Goal: Task Accomplishment & Management: Use online tool/utility

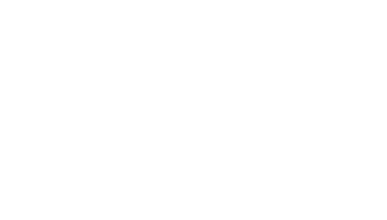
click at [112, 69] on div at bounding box center [193, 110] width 387 height 220
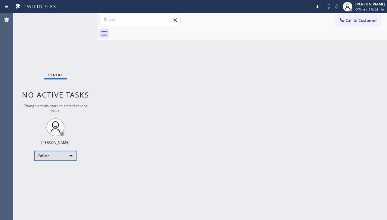
click at [49, 153] on div "Offline" at bounding box center [55, 156] width 42 height 10
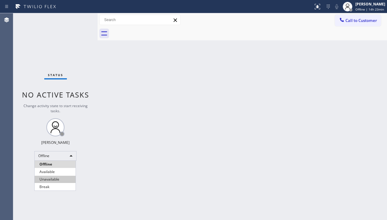
click at [46, 181] on li "Unavailable" at bounding box center [55, 179] width 41 height 7
click at [175, 109] on div "Back to Dashboard Change Sender ID Customers Technicians Select a contact Outbo…" at bounding box center [243, 116] width 290 height 207
click at [178, 112] on div "Back to Dashboard Change Sender ID Customers Technicians Select a contact Outbo…" at bounding box center [243, 116] width 290 height 207
click at [166, 201] on div "Back to Dashboard Change Sender ID Customers Technicians Select a contact Outbo…" at bounding box center [243, 116] width 290 height 207
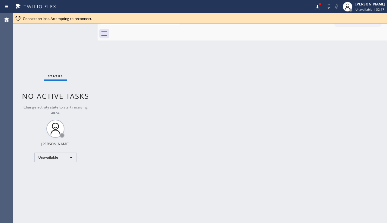
click at [163, 160] on div "Back to Dashboard Change Sender ID Customers Technicians Select a contact Outbo…" at bounding box center [243, 117] width 290 height 209
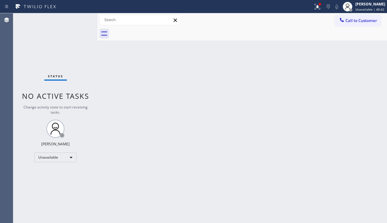
click at [86, 195] on div "Status No active tasks Change activity state to start receiving tasks. [PERSON_…" at bounding box center [55, 117] width 84 height 209
click at [369, 158] on div "Back to Dashboard Change Sender ID Customers Technicians Select a contact Outbo…" at bounding box center [243, 117] width 290 height 209
click at [36, 216] on div "Status No active tasks Change activity state to start receiving tasks. [PERSON_…" at bounding box center [55, 117] width 84 height 209
click at [195, 185] on div "Back to Dashboard Change Sender ID Customers Technicians Select a contact Outbo…" at bounding box center [243, 117] width 290 height 209
click at [264, 114] on div "Back to Dashboard Change Sender ID Customers Technicians Select a contact Outbo…" at bounding box center [243, 117] width 290 height 209
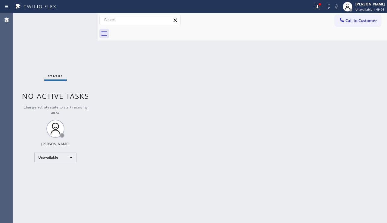
click at [371, 100] on div "Back to Dashboard Change Sender ID Customers Technicians Select a contact Outbo…" at bounding box center [243, 117] width 290 height 209
click at [350, 26] on div "Call to Customer Outbound call Location Search location Your caller id phone nu…" at bounding box center [243, 20] width 290 height 14
click at [351, 21] on span "Call to Customer" at bounding box center [362, 20] width 32 height 5
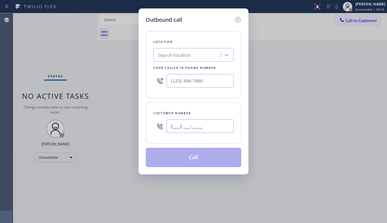
click at [170, 125] on input "(___) ___-____" at bounding box center [200, 126] width 67 height 14
paste input "478) 827-8218"
type input "[PHONE_NUMBER]"
click at [217, 82] on input "(___) ___-____" at bounding box center [200, 81] width 67 height 14
paste input "425) 517-3988"
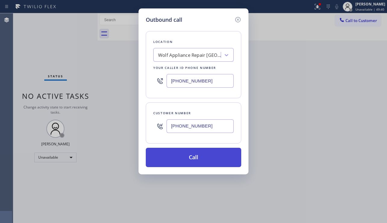
type input "[PHONE_NUMBER]"
click at [198, 159] on button "Call" at bounding box center [194, 156] width 96 height 19
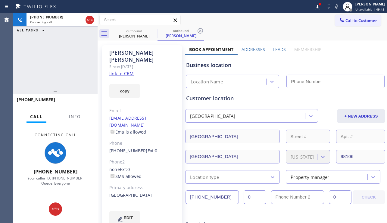
type input "[PHONE_NUMBER]"
click at [273, 49] on label "Leads" at bounding box center [279, 49] width 13 height 6
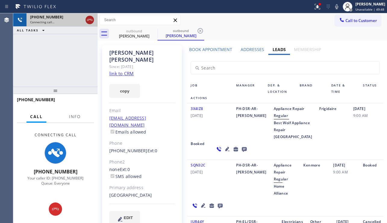
click at [90, 18] on icon at bounding box center [89, 19] width 7 height 7
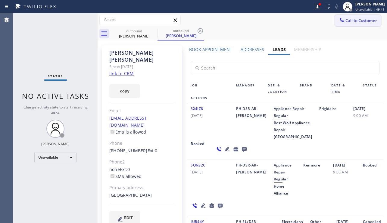
click at [361, 21] on span "Call to Customer" at bounding box center [362, 20] width 32 height 5
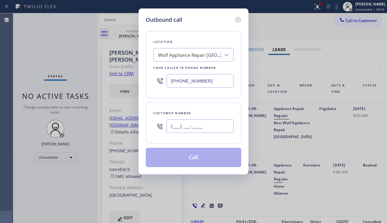
click at [206, 121] on input "(___) ___-____" at bounding box center [200, 126] width 67 height 14
paste input "714) 740-5928"
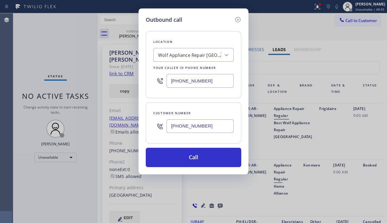
type input "[PHONE_NUMBER]"
drag, startPoint x: 209, startPoint y: 82, endPoint x: 103, endPoint y: 80, distance: 105.6
click at [103, 80] on div "Outbound call Location Wolf Appliance Repair [GEOGRAPHIC_DATA] Your caller id p…" at bounding box center [193, 111] width 387 height 223
paste input "714) 463-1811"
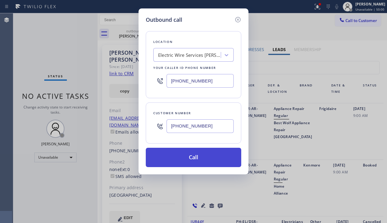
type input "[PHONE_NUMBER]"
click at [214, 160] on button "Call" at bounding box center [194, 156] width 96 height 19
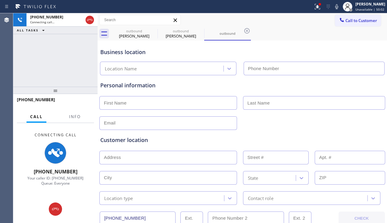
type input "[PHONE_NUMBER]"
click at [42, 81] on div "[PHONE_NUMBER] Connecting call… ALL TASKS ALL TASKS ACTIVE TASKS TASKS IN WRAP …" at bounding box center [55, 49] width 84 height 73
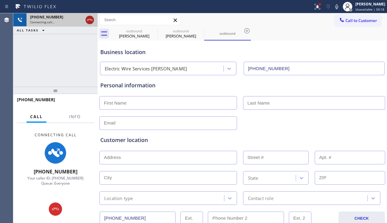
click at [93, 19] on icon at bounding box center [89, 19] width 7 height 7
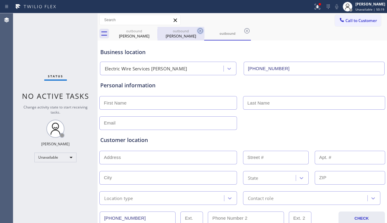
click at [200, 29] on icon at bounding box center [200, 30] width 7 height 7
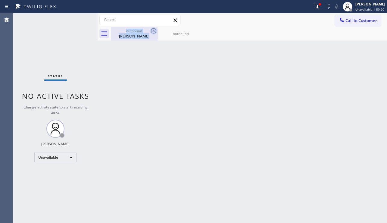
click at [154, 29] on icon at bounding box center [153, 30] width 7 height 7
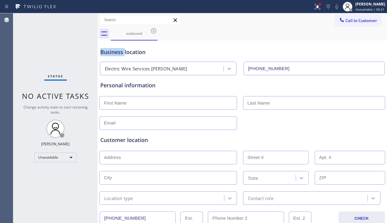
click at [154, 29] on icon at bounding box center [153, 30] width 7 height 7
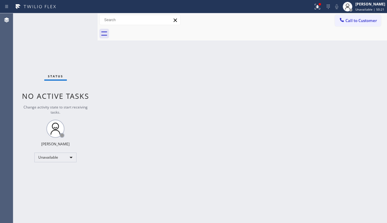
click at [154, 29] on div at bounding box center [249, 34] width 276 height 14
click at [311, 10] on button at bounding box center [317, 6] width 13 height 13
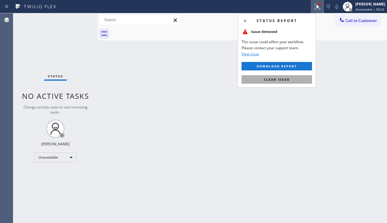
click at [278, 77] on span "Clear issue" at bounding box center [277, 79] width 26 height 4
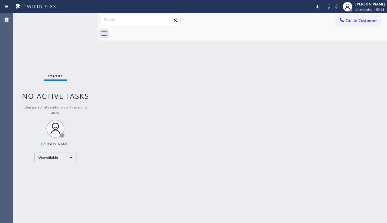
click at [164, 110] on div "Back to Dashboard Change Sender ID Customers Technicians Select a contact Outbo…" at bounding box center [243, 117] width 290 height 209
click at [165, 205] on div "Back to Dashboard Change Sender ID Customers Technicians Select a contact Outbo…" at bounding box center [243, 117] width 290 height 209
drag, startPoint x: 310, startPoint y: 169, endPoint x: 245, endPoint y: 184, distance: 66.3
click at [310, 169] on div "Back to Dashboard Change Sender ID Customers Technicians Select a contact Outbo…" at bounding box center [243, 117] width 290 height 209
click at [343, 22] on icon at bounding box center [342, 20] width 6 height 6
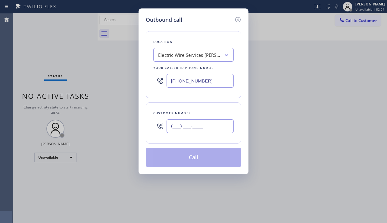
click at [185, 125] on input "(___) ___-____" at bounding box center [200, 126] width 67 height 14
paste input "951) 407-7416"
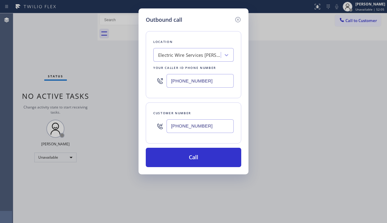
type input "[PHONE_NUMBER]"
click at [81, 192] on div "Outbound call Location Electric Wire Services [PERSON_NAME] Your caller id phon…" at bounding box center [193, 111] width 387 height 223
click at [373, 172] on div "Outbound call Location Electric Wire Services [PERSON_NAME] Your caller id phon…" at bounding box center [193, 111] width 387 height 223
drag, startPoint x: 206, startPoint y: 81, endPoint x: 161, endPoint y: 80, distance: 44.7
click at [161, 80] on div "[PHONE_NUMBER]" at bounding box center [193, 81] width 81 height 20
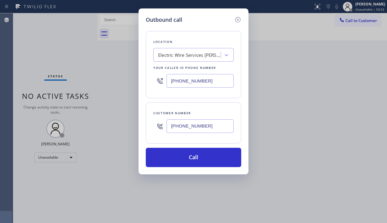
paste input "562) 337-3994"
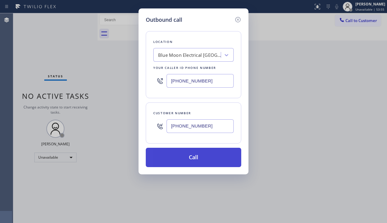
type input "[PHONE_NUMBER]"
click at [188, 156] on button "Call" at bounding box center [194, 156] width 96 height 19
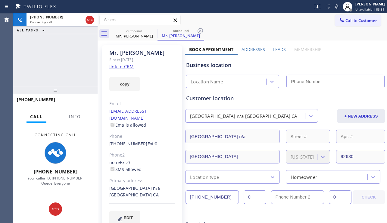
type input "[PHONE_NUMBER]"
click at [365, 62] on div "Business location" at bounding box center [285, 65] width 198 height 8
click at [278, 51] on label "Leads" at bounding box center [279, 49] width 13 height 6
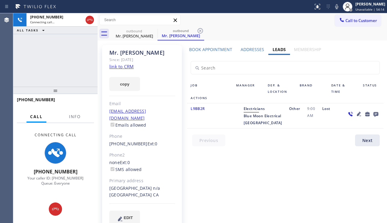
click at [373, 112] on icon at bounding box center [376, 114] width 7 height 8
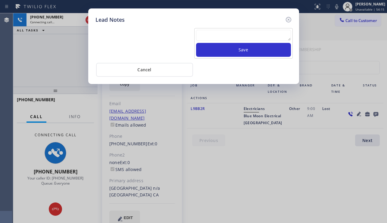
click at [227, 37] on textarea at bounding box center [243, 35] width 95 height 11
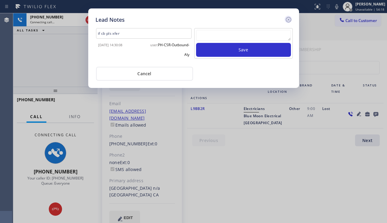
click at [289, 21] on icon at bounding box center [288, 19] width 7 height 7
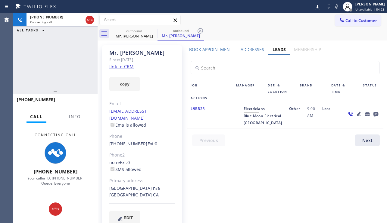
click at [167, 133] on div "Phone" at bounding box center [142, 136] width 66 height 7
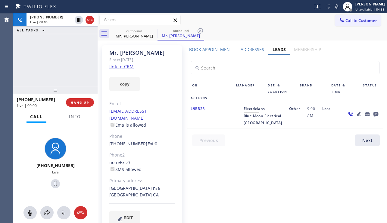
click at [207, 215] on div "Book Appointment Addresses Leads Membership Business location Blue Moon Electri…" at bounding box center [285, 140] width 201 height 188
click at [63, 64] on div "[PHONE_NUMBER] Live | 00:00 ALL TASKS ALL TASKS ACTIVE TASKS TASKS IN WRAP UP" at bounding box center [55, 49] width 84 height 73
click at [81, 103] on span "HANG UP" at bounding box center [80, 102] width 18 height 4
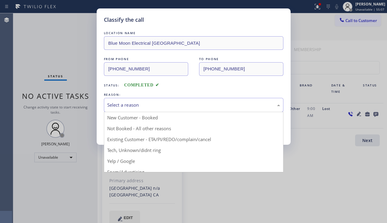
click at [189, 109] on div "Select a reason" at bounding box center [194, 105] width 180 height 14
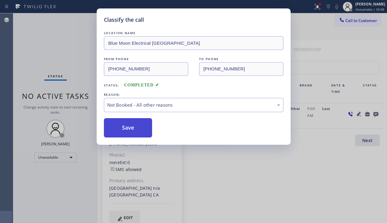
click at [125, 128] on button "Save" at bounding box center [128, 127] width 49 height 19
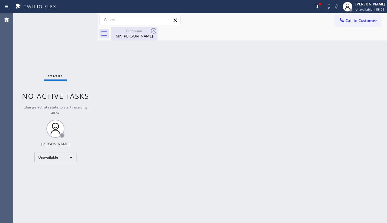
click at [134, 37] on div "Mr. [PERSON_NAME]" at bounding box center [135, 35] width 46 height 5
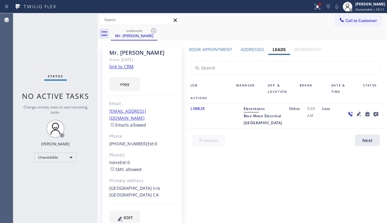
click at [212, 48] on label "Book Appointment" at bounding box center [210, 49] width 43 height 6
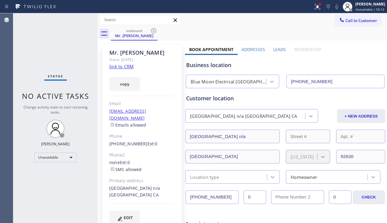
drag, startPoint x: 222, startPoint y: 192, endPoint x: 176, endPoint y: 195, distance: 45.6
click at [274, 50] on label "Leads" at bounding box center [279, 49] width 13 height 6
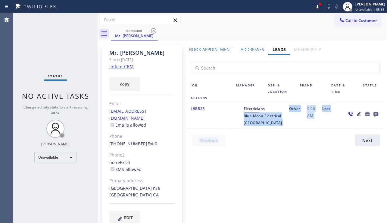
drag, startPoint x: 254, startPoint y: 116, endPoint x: 282, endPoint y: 147, distance: 41.2
click at [282, 147] on div "Job Manager Dep. & Location Brand Date & Time Status Actions L9BB2R Electrician…" at bounding box center [285, 102] width 201 height 94
drag, startPoint x: 269, startPoint y: 137, endPoint x: 257, endPoint y: 123, distance: 18.0
click at [269, 125] on span "Blue Moon Electrical [GEOGRAPHIC_DATA]" at bounding box center [263, 119] width 39 height 12
click at [255, 117] on span "Blue Moon Electrical [GEOGRAPHIC_DATA]" at bounding box center [263, 119] width 39 height 12
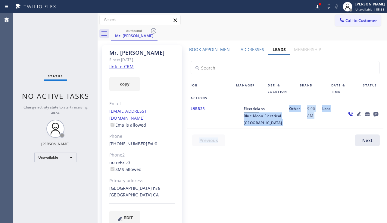
click at [253, 115] on div "Electricians Blue Moon Electrical [GEOGRAPHIC_DATA]" at bounding box center [263, 115] width 46 height 21
click at [254, 117] on span "Blue Moon Electrical [GEOGRAPHIC_DATA]" at bounding box center [263, 119] width 39 height 12
drag, startPoint x: 254, startPoint y: 117, endPoint x: 270, endPoint y: 134, distance: 24.1
click at [270, 126] on div "Electricians Blue Moon Electrical [GEOGRAPHIC_DATA]" at bounding box center [263, 115] width 46 height 21
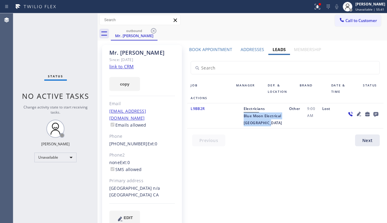
copy span "Blue Moon Electrical [GEOGRAPHIC_DATA]"
click at [31, 181] on div "Status No active tasks Change activity state to start receiving tasks. [PERSON_…" at bounding box center [55, 117] width 84 height 209
click at [346, 21] on span "Call to Customer" at bounding box center [362, 20] width 32 height 5
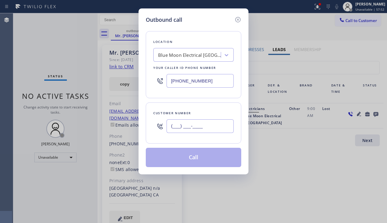
click at [181, 124] on input "(___) ___-____" at bounding box center [200, 126] width 67 height 14
paste input "562) 899-8898"
type input "[PHONE_NUMBER]"
click at [181, 54] on div "Blue Moon Electrical [GEOGRAPHIC_DATA]" at bounding box center [189, 55] width 63 height 7
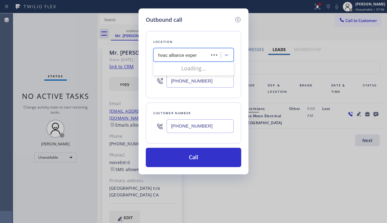
type input "hvac alliance expert"
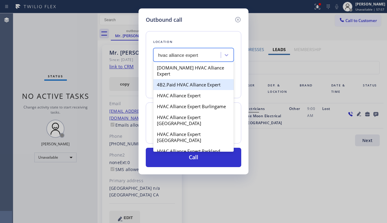
click at [183, 81] on div "4B2.Paid HVAC Alliance Expert" at bounding box center [193, 84] width 81 height 11
type input "[PHONE_NUMBER]"
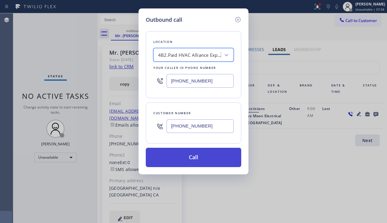
click at [194, 156] on button "Call" at bounding box center [194, 156] width 96 height 19
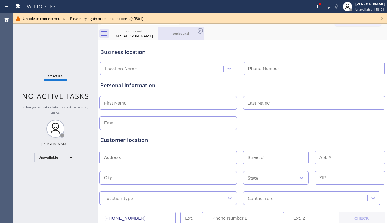
type input "[PHONE_NUMBER]"
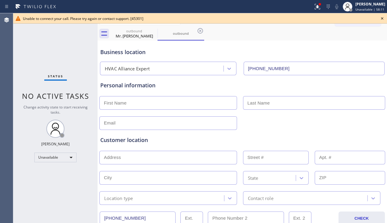
drag, startPoint x: 368, startPoint y: 132, endPoint x: 257, endPoint y: 131, distance: 110.7
click at [368, 131] on div "Customer location >> ADD NEW ADDRESS << + NEW ADDRESS State Location type Conta…" at bounding box center [242, 167] width 287 height 75
click at [145, 106] on input "text" at bounding box center [169, 103] width 138 height 14
paste input "[PERSON_NAME]"
type input "[PERSON_NAME]"
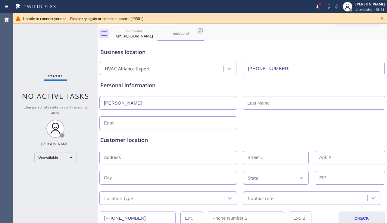
click at [250, 103] on input "text" at bounding box center [314, 103] width 143 height 14
type input "[GEOGRAPHIC_DATA]"
drag, startPoint x: 380, startPoint y: 137, endPoint x: 241, endPoint y: 143, distance: 139.7
click at [379, 137] on div "Customer location >> ADD NEW ADDRESS << + NEW ADDRESS State Location type Conta…" at bounding box center [242, 167] width 287 height 75
click at [154, 125] on input "text" at bounding box center [169, 123] width 138 height 14
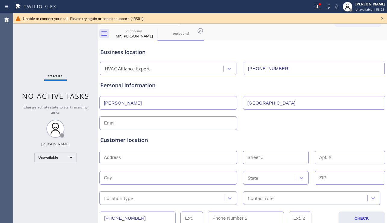
paste input "[EMAIL_ADDRESS][DOMAIN_NAME]"
type input "[EMAIL_ADDRESS][DOMAIN_NAME]"
click at [55, 189] on div "Status No active tasks Change activity state to start receiving tasks. [PERSON_…" at bounding box center [55, 117] width 84 height 209
click at [141, 160] on input "text" at bounding box center [169, 157] width 138 height 14
paste input "[STREET_ADDRESS][PERSON_NAME] [GEOGRAPHIC_DATA] 90807"
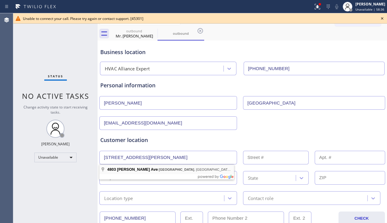
type input "[STREET_ADDRESS][PERSON_NAME]"
type input "4803"
type input "[GEOGRAPHIC_DATA]"
type input "90807"
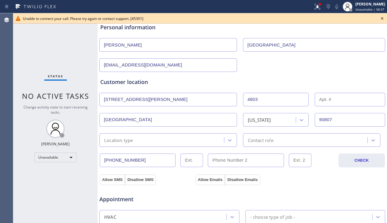
scroll to position [60, 0]
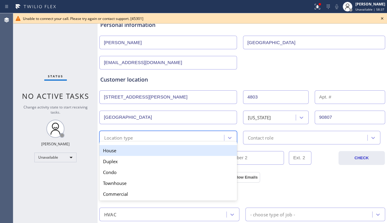
click at [180, 140] on div "Location type" at bounding box center [162, 137] width 123 height 11
click at [155, 153] on div "House" at bounding box center [169, 150] width 138 height 11
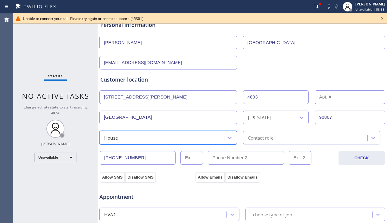
click at [268, 140] on div "Contact role" at bounding box center [261, 137] width 26 height 7
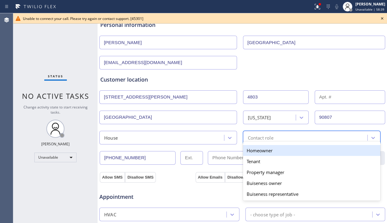
click at [254, 151] on div "Homeowner" at bounding box center [312, 150] width 138 height 11
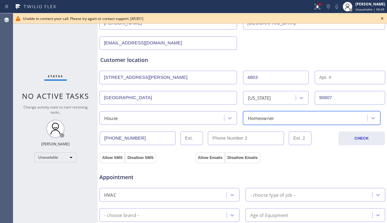
scroll to position [90, 0]
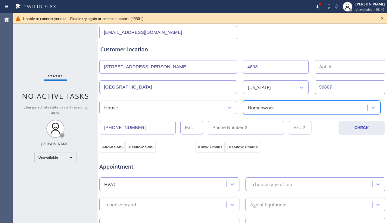
click at [113, 150] on div "Appointment HVAC - choose type of job - - choose brand - Age of Equipment - cho…" at bounding box center [242, 209] width 287 height 118
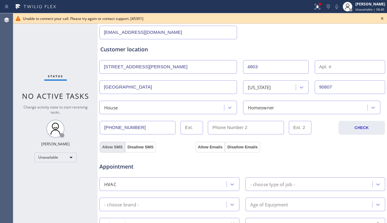
click at [116, 148] on button "Allow SMS" at bounding box center [112, 146] width 25 height 11
click at [201, 147] on button "Allow Emails" at bounding box center [211, 146] width 30 height 11
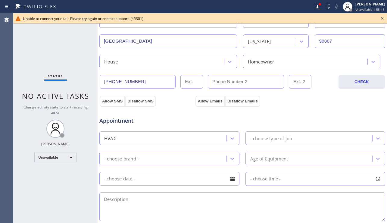
scroll to position [181, 0]
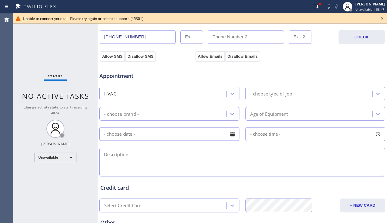
click at [43, 175] on div "Status No active tasks Change activity state to start receiving tasks. [PERSON_…" at bounding box center [55, 117] width 84 height 209
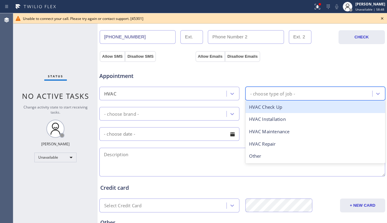
click at [264, 96] on div "- choose type of job -" at bounding box center [273, 93] width 45 height 7
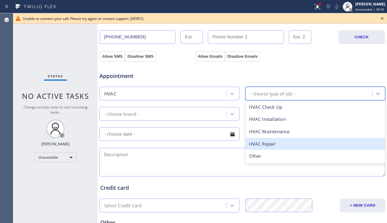
drag, startPoint x: 265, startPoint y: 142, endPoint x: 235, endPoint y: 131, distance: 32.3
click at [265, 143] on div "HVAC Repair" at bounding box center [316, 143] width 140 height 12
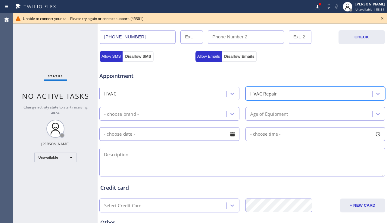
click at [211, 116] on div "- choose brand -" at bounding box center [163, 113] width 125 height 11
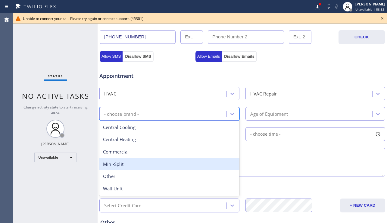
click at [159, 160] on div "Mini-Split" at bounding box center [170, 164] width 140 height 12
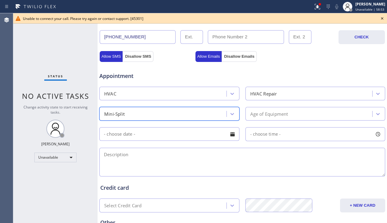
click at [270, 111] on div "Age of Equipment" at bounding box center [270, 113] width 38 height 7
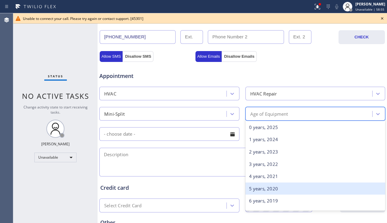
click at [267, 187] on div "5 years, 2020" at bounding box center [316, 188] width 140 height 12
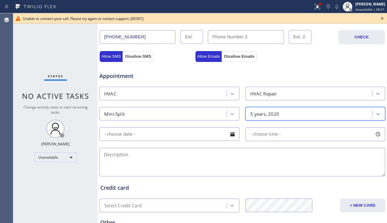
click at [229, 135] on div at bounding box center [233, 134] width 10 height 10
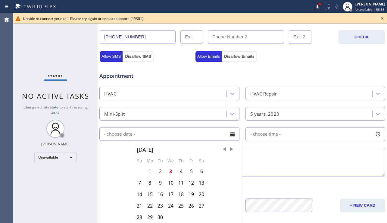
drag, startPoint x: 169, startPoint y: 168, endPoint x: 187, endPoint y: 158, distance: 20.0
click at [169, 168] on div "3" at bounding box center [171, 170] width 11 height 11
type input "[DATE]"
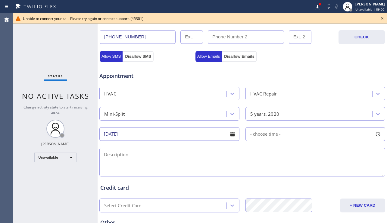
click at [365, 161] on textarea at bounding box center [243, 161] width 286 height 29
click at [325, 134] on div "- choose time -" at bounding box center [316, 134] width 140 height 14
drag, startPoint x: 249, startPoint y: 169, endPoint x: 289, endPoint y: 173, distance: 39.3
click at [289, 173] on div at bounding box center [290, 170] width 7 height 13
click at [191, 166] on textarea at bounding box center [243, 161] width 286 height 29
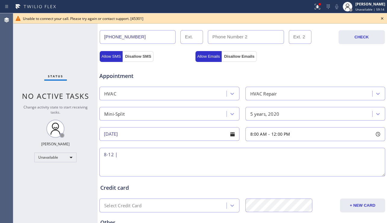
click at [362, 160] on textarea "8-12 |" at bounding box center [243, 161] width 286 height 29
paste textarea "$119"
click at [373, 165] on textarea "8-12 | $119 |" at bounding box center [243, 161] width 286 height 29
paste textarea "Leaking mini split, brand: Mirage Magnum"
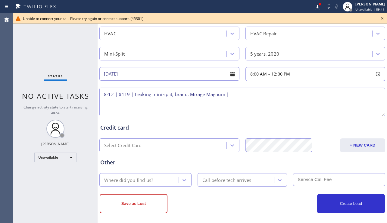
scroll to position [241, 0]
paste textarea "[STREET_ADDRESS][PERSON_NAME]"
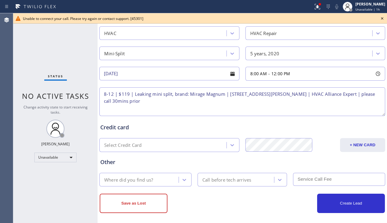
type textarea "8-12 | $119 | Leaking mini split, brand: Mirage Magnum | [STREET_ADDRESS][PERSO…"
click at [148, 177] on div "Where did you find us?" at bounding box center [128, 179] width 49 height 7
type input "paid"
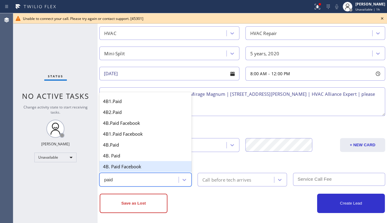
click at [150, 164] on div "4B. Paid Facebook" at bounding box center [146, 166] width 92 height 11
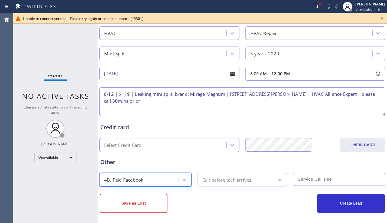
click at [210, 179] on div "Call before tech arrives" at bounding box center [227, 179] width 49 height 7
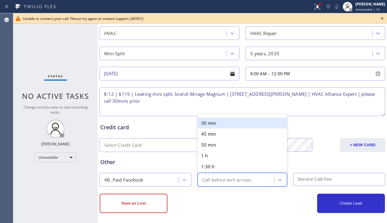
click at [215, 122] on div "30 min" at bounding box center [243, 122] width 90 height 11
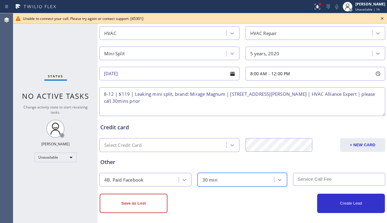
click at [305, 179] on input "text" at bounding box center [339, 178] width 92 height 13
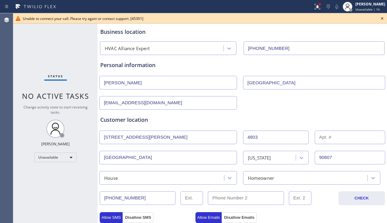
scroll to position [0, 0]
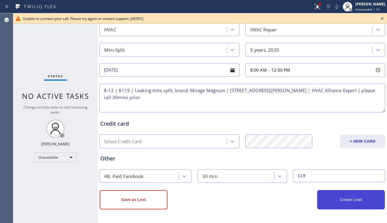
type input "119"
click at [329, 199] on button "Create Lead" at bounding box center [352, 199] width 68 height 19
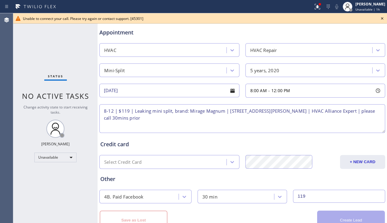
scroll to position [265, 0]
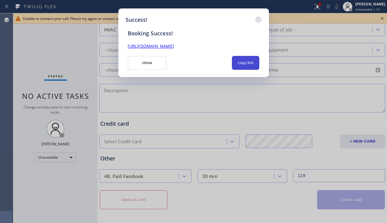
click at [254, 63] on button "copy link" at bounding box center [246, 63] width 28 height 14
click at [174, 45] on link "[URL][DOMAIN_NAME]" at bounding box center [151, 46] width 46 height 6
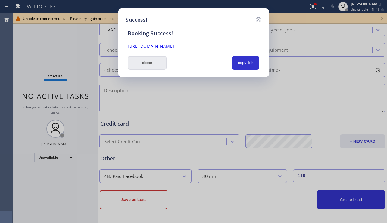
click at [151, 65] on button "close" at bounding box center [147, 63] width 39 height 14
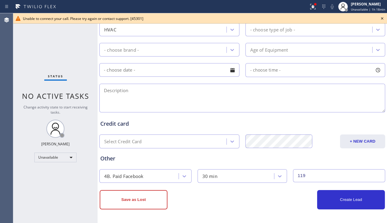
click at [383, 19] on icon at bounding box center [382, 18] width 7 height 7
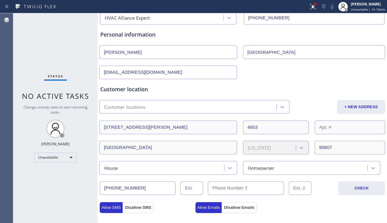
scroll to position [0, 0]
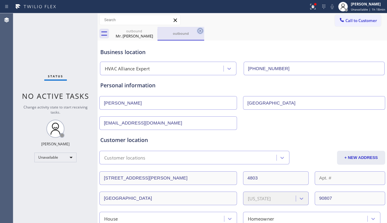
click at [201, 28] on icon at bounding box center [200, 30] width 5 height 5
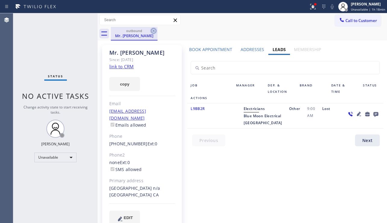
click at [151, 27] on icon at bounding box center [153, 30] width 7 height 7
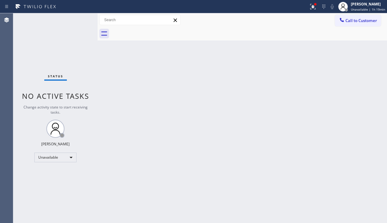
click at [364, 146] on div "Back to Dashboard Change Sender ID Customers Technicians Select a contact Outbo…" at bounding box center [243, 117] width 290 height 209
click at [308, 13] on div "Status report Issues detected These issues could affect your workflow. Please c…" at bounding box center [193, 6] width 387 height 13
click at [310, 9] on icon at bounding box center [313, 6] width 7 height 7
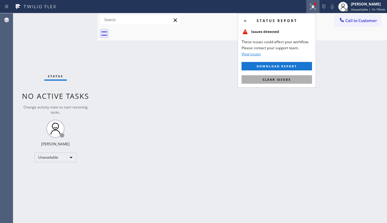
click at [287, 81] on span "Clear issues" at bounding box center [277, 79] width 28 height 4
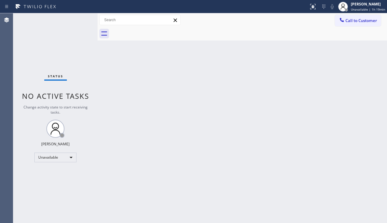
click at [267, 83] on div "Back to Dashboard Change Sender ID Customers Technicians Select a contact Outbo…" at bounding box center [243, 117] width 290 height 209
drag, startPoint x: 355, startPoint y: 23, endPoint x: 254, endPoint y: 74, distance: 113.8
click at [355, 23] on button "Call to Customer" at bounding box center [358, 20] width 46 height 11
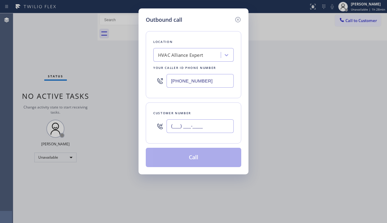
click at [188, 124] on input "(___) ___-____" at bounding box center [200, 126] width 67 height 14
paste input "410) 573-9876"
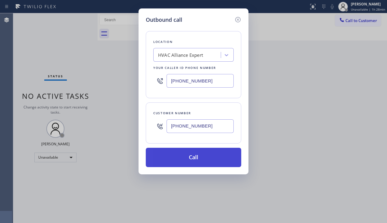
type input "[PHONE_NUMBER]"
click at [188, 156] on button "Call" at bounding box center [194, 156] width 96 height 19
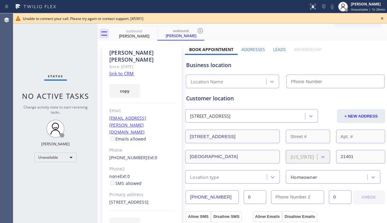
type input "[PHONE_NUMBER]"
click at [56, 62] on div "Status No active tasks Change activity state to start receiving tasks. [PERSON_…" at bounding box center [55, 117] width 84 height 209
drag, startPoint x: 359, startPoint y: 57, endPoint x: 381, endPoint y: 42, distance: 26.6
click at [359, 57] on div "Business location HVAC Alliance Expert [PHONE_NUMBER]" at bounding box center [285, 71] width 201 height 33
click at [381, 20] on icon at bounding box center [382, 18] width 7 height 7
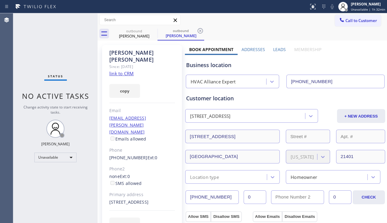
click at [362, 53] on div "Business location HVAC Alliance Expert [PHONE_NUMBER]" at bounding box center [285, 70] width 201 height 36
click at [203, 30] on icon at bounding box center [200, 30] width 7 height 7
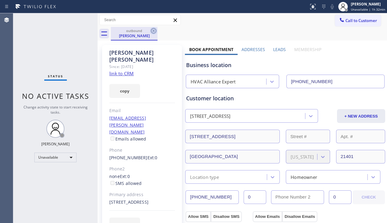
click at [155, 31] on icon at bounding box center [153, 30] width 7 height 7
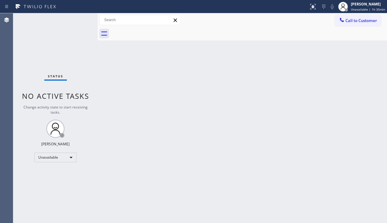
click at [250, 96] on div "Back to Dashboard Change Sender ID Customers Technicians Select a contact Outbo…" at bounding box center [243, 117] width 290 height 209
click at [371, 150] on div "Back to Dashboard Change Sender ID Customers Technicians Select a contact Outbo…" at bounding box center [243, 117] width 290 height 209
click at [245, 140] on div "Back to Dashboard Change Sender ID Customers Technicians Select a contact Outbo…" at bounding box center [243, 117] width 290 height 209
drag, startPoint x: 184, startPoint y: 201, endPoint x: 156, endPoint y: 208, distance: 28.9
click at [184, 201] on div "Back to Dashboard Change Sender ID Customers Technicians Select a contact Outbo…" at bounding box center [243, 117] width 290 height 209
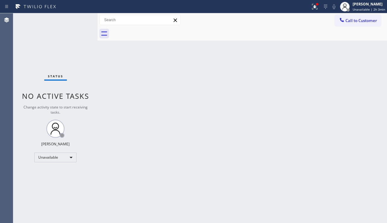
click at [197, 60] on div "Back to Dashboard Change Sender ID Customers Technicians Select a contact Outbo…" at bounding box center [243, 117] width 290 height 209
click at [222, 138] on div "Back to Dashboard Change Sender ID Customers Technicians Select a contact Outbo…" at bounding box center [243, 117] width 290 height 209
click at [308, 11] on button at bounding box center [314, 6] width 13 height 13
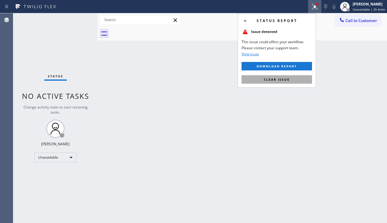
click at [278, 82] on button "Clear issue" at bounding box center [277, 79] width 71 height 8
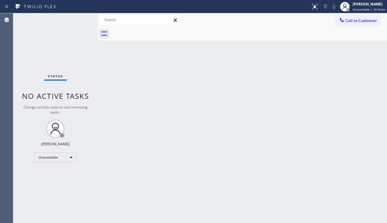
click at [236, 107] on div "Back to Dashboard Change Sender ID Customers Technicians Select a contact Outbo…" at bounding box center [243, 117] width 290 height 209
click at [125, 150] on div "Back to Dashboard Change Sender ID Customers Technicians Select a contact Outbo…" at bounding box center [243, 117] width 290 height 209
click at [174, 163] on div "Back to Dashboard Change Sender ID Customers Technicians Select a contact Outbo…" at bounding box center [243, 117] width 290 height 209
click at [368, 124] on div "Back to Dashboard Change Sender ID Customers Technicians Select a contact Outbo…" at bounding box center [243, 117] width 290 height 209
click at [369, 21] on span "Call to Customer" at bounding box center [362, 20] width 32 height 5
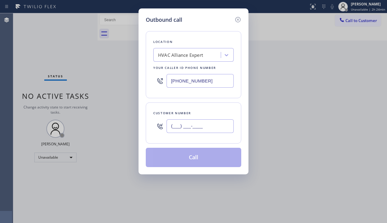
click at [171, 131] on input "(___) ___-____" at bounding box center [200, 126] width 67 height 14
paste input "410) 573-9876"
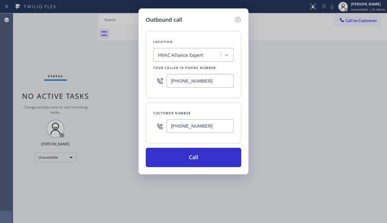
type input "[PHONE_NUMBER]"
click at [172, 50] on div "HVAC Alliance Expert" at bounding box center [188, 55] width 66 height 11
type input "5 star appliance repair"
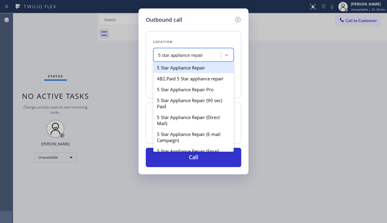
click at [194, 66] on div "5 Star Appliance Repair" at bounding box center [193, 67] width 81 height 11
type input "[PHONE_NUMBER]"
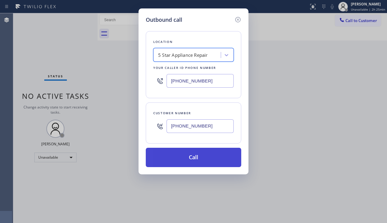
click at [183, 156] on button "Call" at bounding box center [194, 156] width 96 height 19
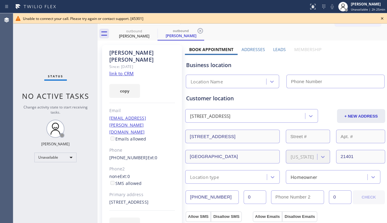
click at [381, 17] on icon at bounding box center [382, 18] width 7 height 7
type input "[PHONE_NUMBER]"
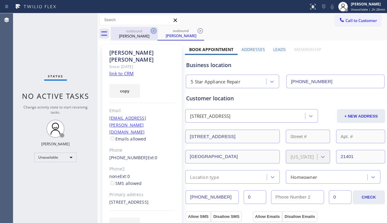
click at [155, 30] on icon at bounding box center [153, 30] width 7 height 7
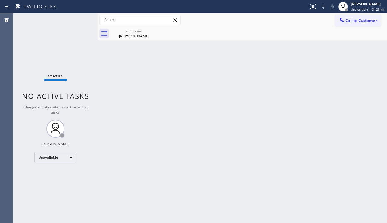
click at [0, 0] on icon at bounding box center [0, 0] width 0 height 0
click at [147, 38] on div "[PERSON_NAME]" at bounding box center [135, 35] width 46 height 5
click at [362, 152] on div "Back to Dashboard Change Sender ID Customers Technicians Select a contact Outbo…" at bounding box center [243, 117] width 290 height 209
click at [52, 161] on div "Unavailable" at bounding box center [55, 157] width 42 height 10
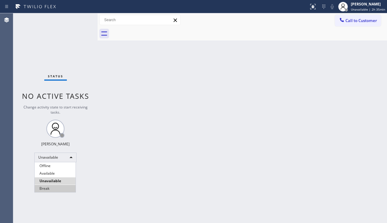
click at [51, 187] on li "Break" at bounding box center [55, 188] width 41 height 7
click at [112, 193] on div "Back to Dashboard Change Sender ID Customers Technicians Select a contact Outbo…" at bounding box center [243, 117] width 290 height 209
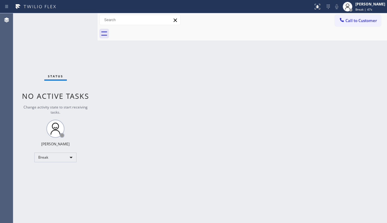
click at [370, 141] on div "Back to Dashboard Change Sender ID Customers Technicians Select a contact Outbo…" at bounding box center [243, 117] width 290 height 209
drag, startPoint x: 100, startPoint y: 174, endPoint x: 79, endPoint y: 166, distance: 22.2
click at [100, 173] on div "Back to Dashboard Change Sender ID Customers Technicians Select a contact Outbo…" at bounding box center [243, 117] width 290 height 209
click at [59, 158] on div "Break" at bounding box center [55, 157] width 42 height 10
click at [54, 179] on li "Unavailable" at bounding box center [55, 180] width 41 height 7
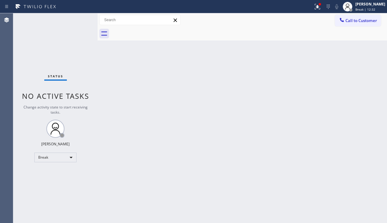
click at [98, 179] on div at bounding box center [98, 117] width 0 height 209
click at [371, 167] on div "Back to Dashboard Change Sender ID Customers Technicians Select a contact Outbo…" at bounding box center [243, 117] width 290 height 209
click at [210, 169] on div "Back to Dashboard Change Sender ID Customers Technicians Select a contact Outbo…" at bounding box center [243, 117] width 290 height 209
click at [314, 9] on icon at bounding box center [317, 6] width 7 height 7
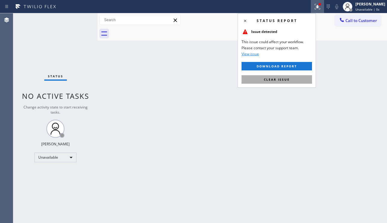
click at [280, 82] on button "Clear issue" at bounding box center [277, 79] width 71 height 8
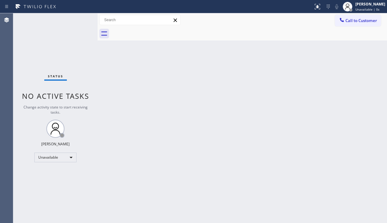
click at [232, 128] on div "Back to Dashboard Change Sender ID Customers Technicians Select a contact Outbo…" at bounding box center [243, 117] width 290 height 209
click at [171, 158] on div "Back to Dashboard Change Sender ID Customers Technicians Select a contact Outbo…" at bounding box center [243, 117] width 290 height 209
click at [170, 78] on div "Back to Dashboard Change Sender ID Customers Technicians Select a contact Outbo…" at bounding box center [243, 117] width 290 height 209
click at [45, 185] on div "Status No active tasks Change activity state to start receiving tasks. [PERSON_…" at bounding box center [55, 117] width 84 height 209
click at [239, 105] on div "Back to Dashboard Change Sender ID Customers Technicians Select a contact Outbo…" at bounding box center [243, 117] width 290 height 209
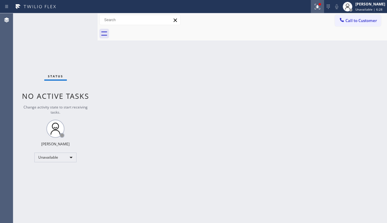
click at [314, 6] on icon at bounding box center [317, 6] width 7 height 7
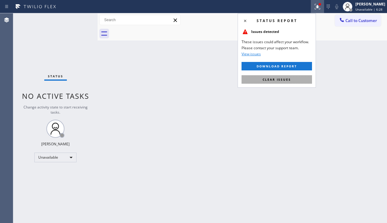
click at [278, 77] on span "Clear issues" at bounding box center [277, 79] width 28 height 4
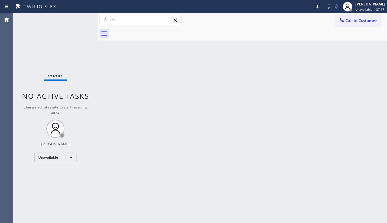
click at [206, 133] on div "Back to Dashboard Change Sender ID Customers Technicians Select a contact Outbo…" at bounding box center [243, 117] width 290 height 209
click at [45, 56] on div "Status No active tasks Change activity state to start receiving tasks. [PERSON_…" at bounding box center [55, 117] width 84 height 209
click at [360, 143] on div "Back to Dashboard Change Sender ID Customers Technicians Select a contact Outbo…" at bounding box center [243, 117] width 290 height 209
click at [371, 81] on div "Back to Dashboard Change Sender ID Customers Technicians Select a contact Outbo…" at bounding box center [243, 117] width 290 height 209
click at [197, 68] on div "Back to Dashboard Change Sender ID Customers Technicians Select a contact Outbo…" at bounding box center [243, 117] width 290 height 209
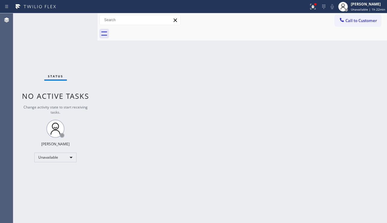
click at [42, 175] on div "Status No active tasks Change activity state to start receiving tasks. [PERSON_…" at bounding box center [55, 117] width 84 height 209
click at [55, 159] on div "Unavailable" at bounding box center [55, 157] width 42 height 10
click at [54, 185] on li "Break" at bounding box center [55, 188] width 41 height 7
click at [128, 184] on div "Back to Dashboard Change Sender ID Customers Technicians Select a contact Outbo…" at bounding box center [243, 117] width 290 height 209
click at [131, 201] on div "Back to Dashboard Change Sender ID Customers Technicians Select a contact Outbo…" at bounding box center [243, 117] width 290 height 209
